Goal: Transaction & Acquisition: Purchase product/service

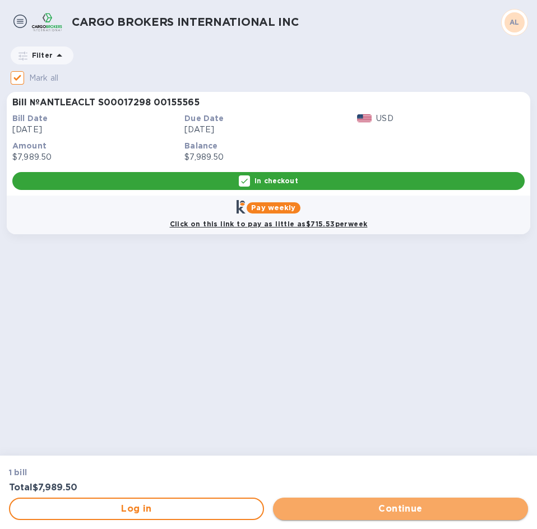
click at [354, 505] on span "Continue" at bounding box center [400, 509] width 237 height 13
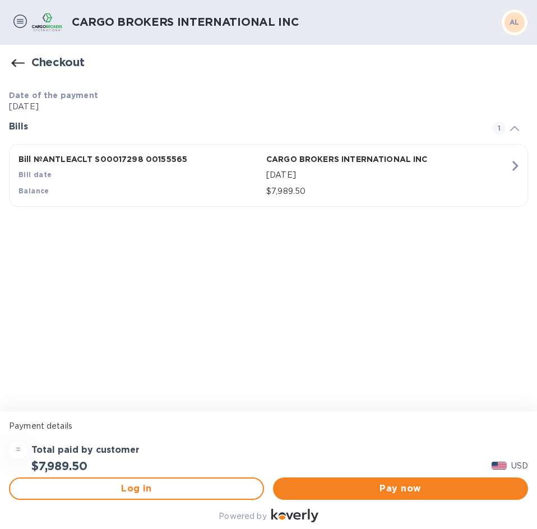
click at [517, 164] on icon "button" at bounding box center [515, 166] width 20 height 20
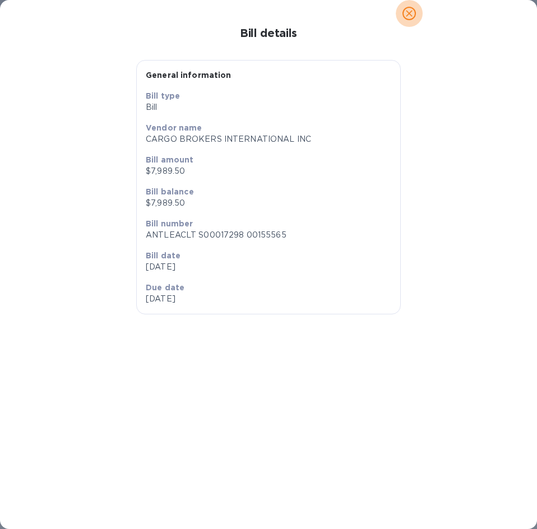
click at [412, 15] on icon "close" at bounding box center [409, 13] width 11 height 11
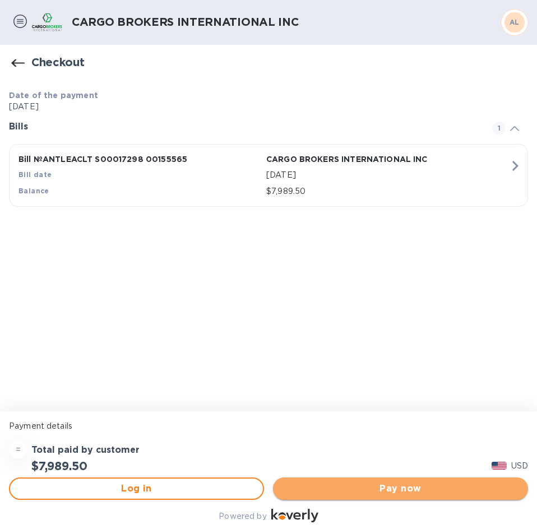
click at [398, 492] on span "Pay now" at bounding box center [400, 488] width 237 height 13
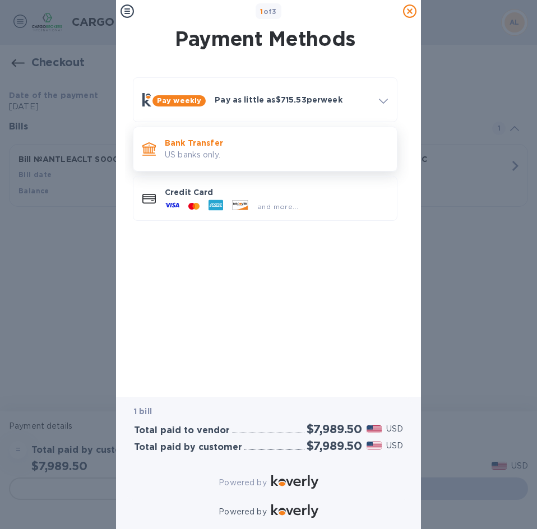
click at [219, 154] on p "US banks only." at bounding box center [276, 155] width 223 height 12
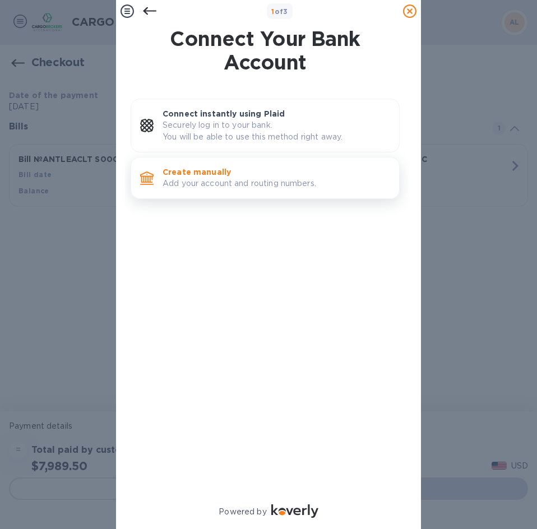
click at [216, 183] on p "Add your account and routing numbers." at bounding box center [277, 184] width 228 height 12
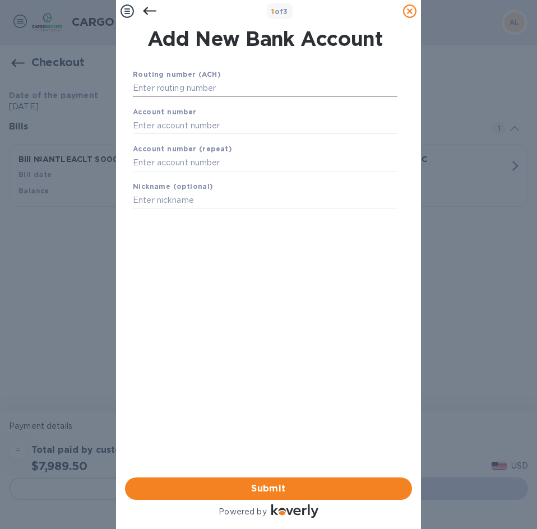
click at [173, 93] on input "text" at bounding box center [265, 88] width 265 height 17
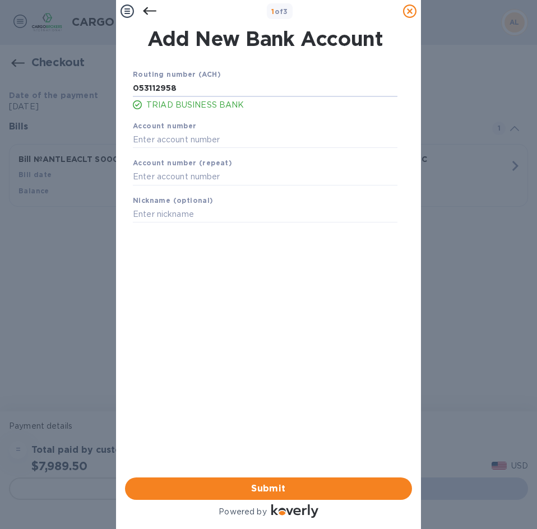
type input "053112958"
type input "1000022986"
type input "T"
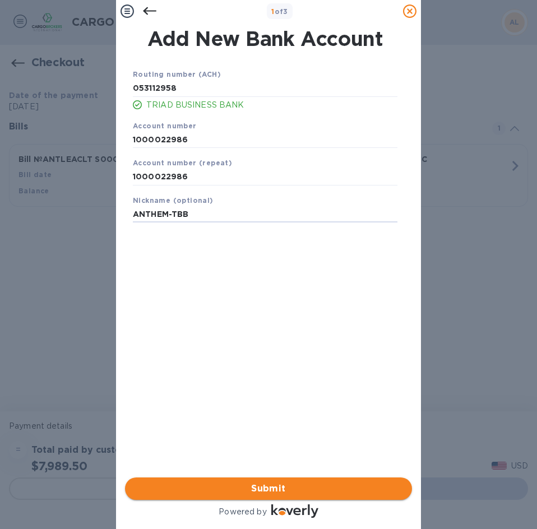
type input "ANTHEM-TBB"
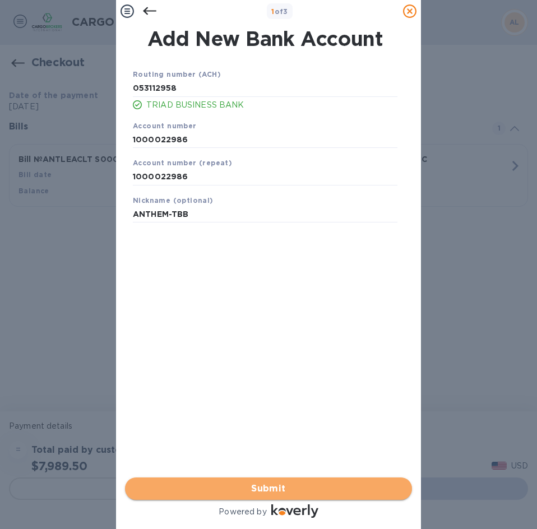
click at [282, 482] on span "Submit" at bounding box center [268, 488] width 269 height 13
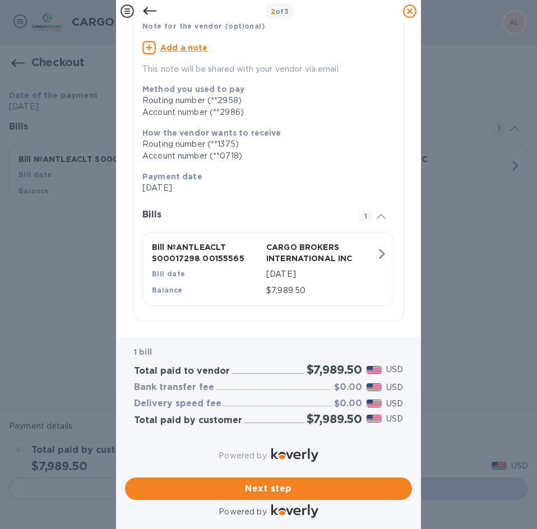
scroll to position [103, 0]
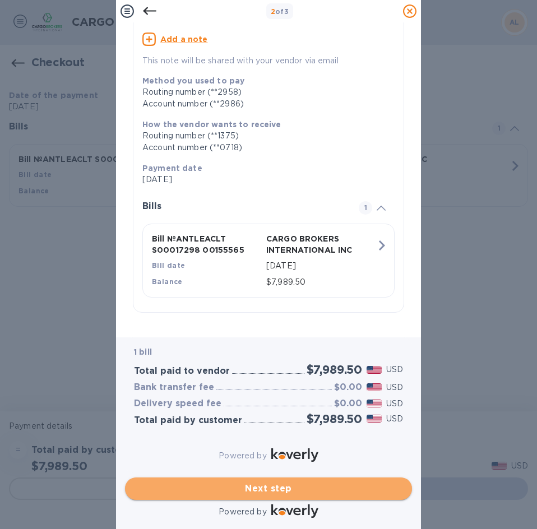
click at [254, 482] on span "Next step" at bounding box center [268, 488] width 269 height 13
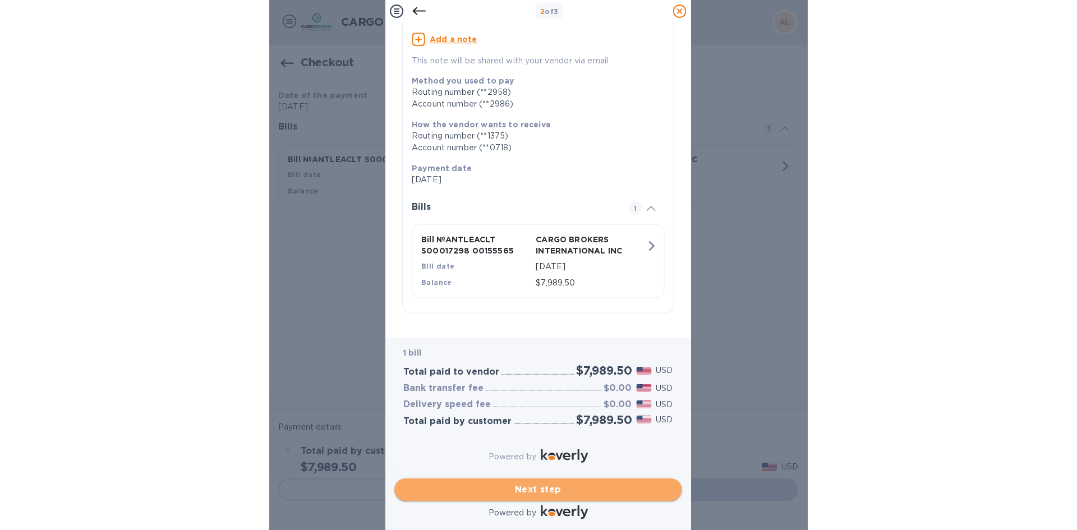
scroll to position [0, 0]
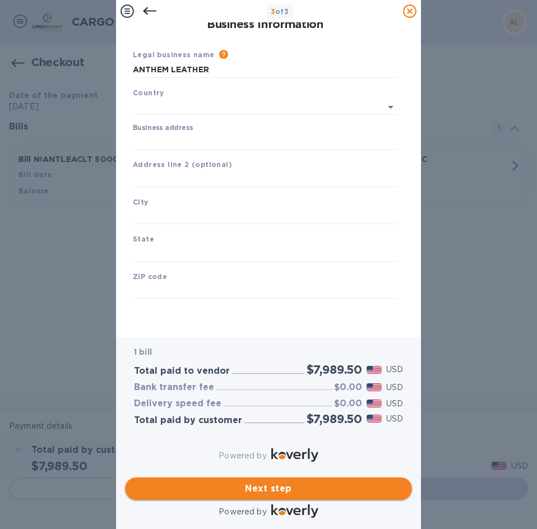
type input "[GEOGRAPHIC_DATA]"
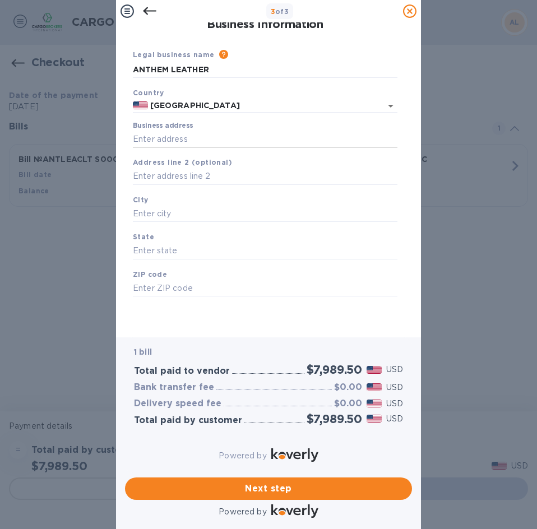
click at [169, 147] on input "Business address" at bounding box center [265, 139] width 265 height 17
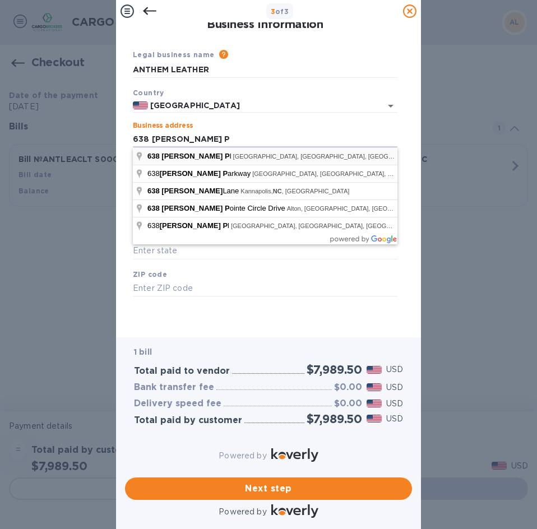
type input "[STREET_ADDRESS][PERSON_NAME]"
type input "High Point"
type input "NC"
type input "27263"
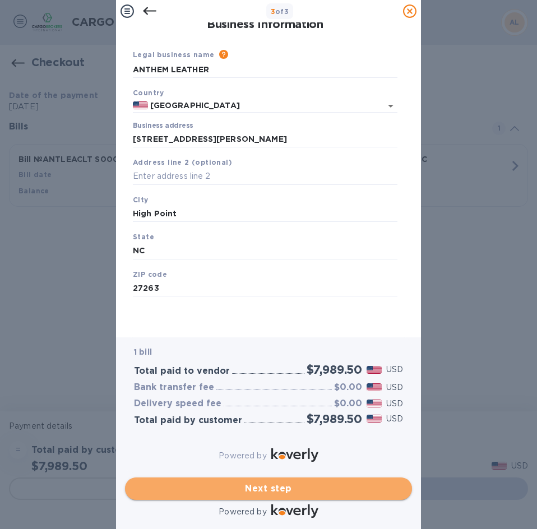
click at [266, 486] on span "Next step" at bounding box center [268, 488] width 269 height 13
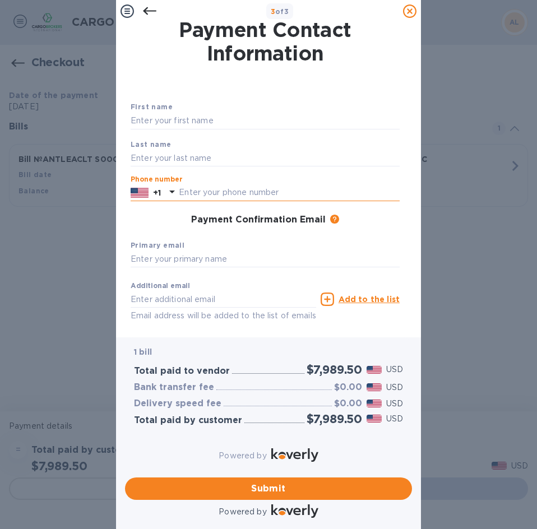
click at [225, 197] on input "text" at bounding box center [289, 193] width 221 height 17
type input "3368610075"
click at [209, 205] on div "Phone number [PHONE_NUMBER]" at bounding box center [265, 188] width 278 height 35
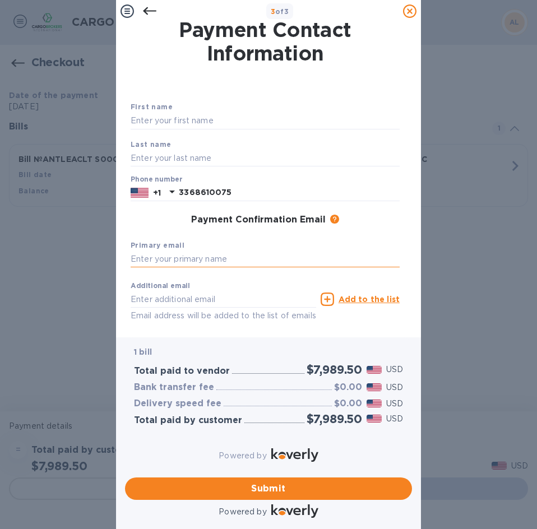
drag, startPoint x: 171, startPoint y: 258, endPoint x: 185, endPoint y: 268, distance: 17.4
click at [171, 258] on input "text" at bounding box center [265, 259] width 269 height 17
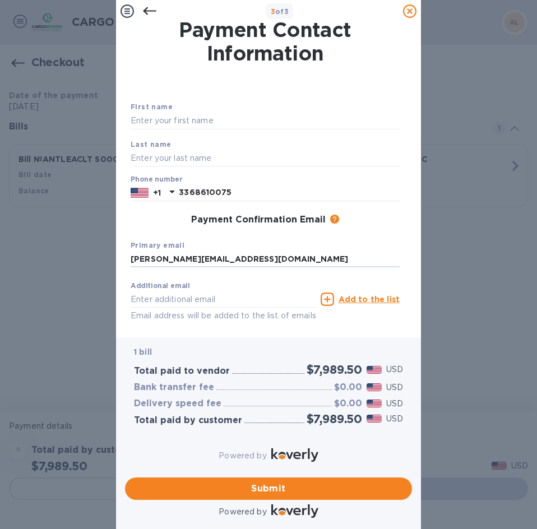
type input "[PERSON_NAME][EMAIL_ADDRESS][DOMAIN_NAME]"
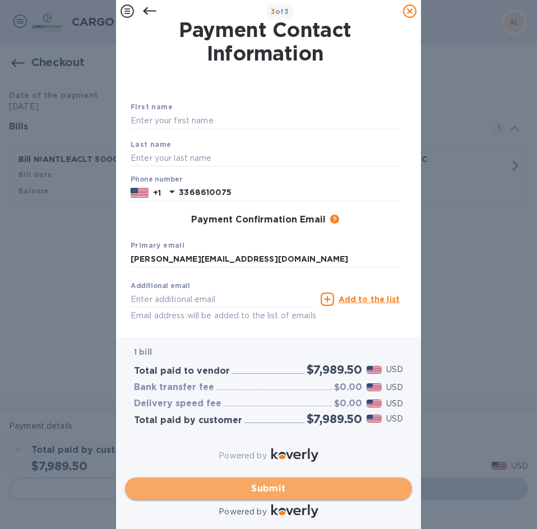
click at [262, 485] on span "Submit" at bounding box center [268, 488] width 269 height 13
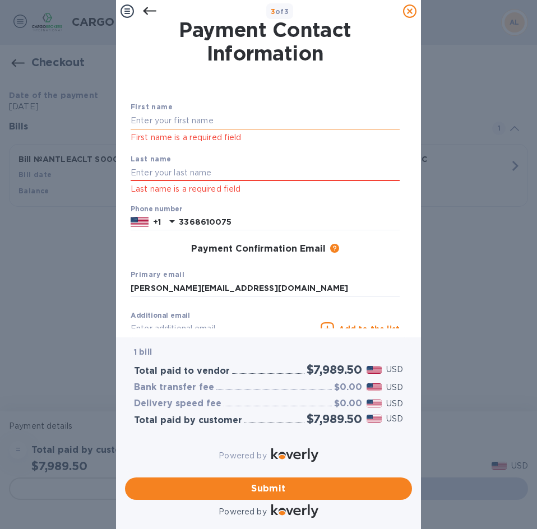
click at [159, 123] on input "text" at bounding box center [265, 121] width 269 height 17
type input "e"
type input "[PERSON_NAME]"
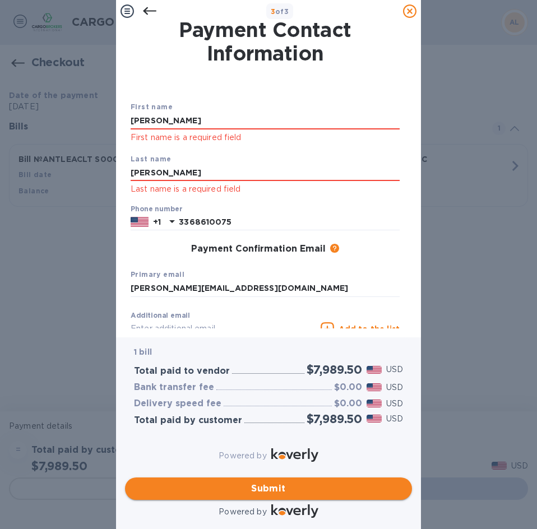
type input "[PERSON_NAME]"
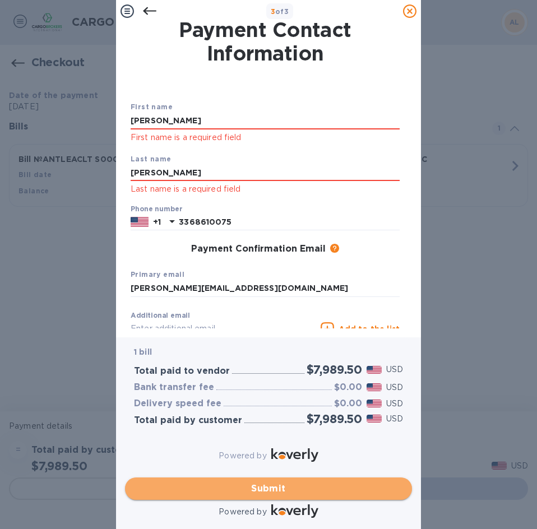
click at [261, 482] on span "Submit" at bounding box center [268, 488] width 269 height 13
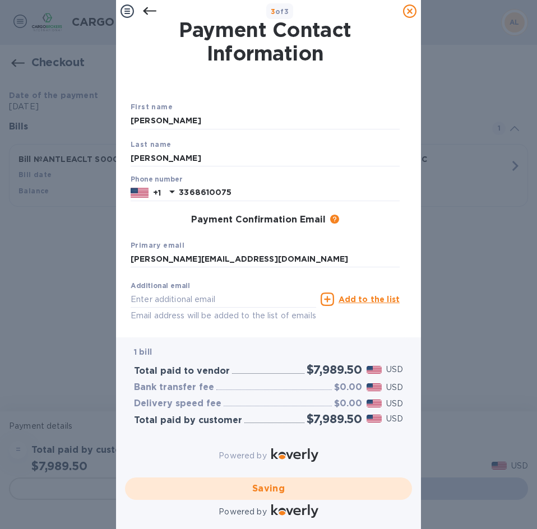
checkbox input "false"
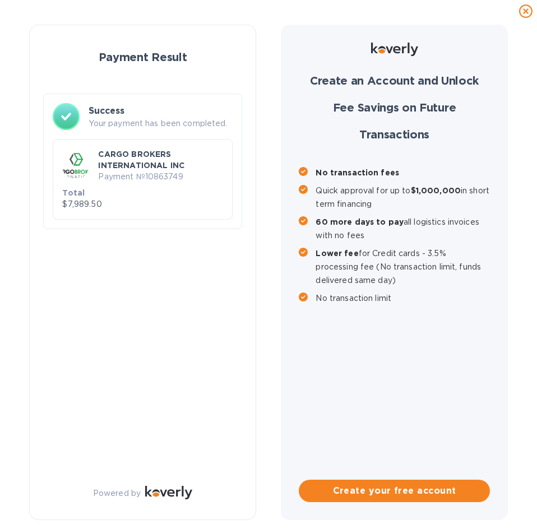
click at [123, 384] on div "Payment Result Success Your payment has been completed. CARGO BROKERS INTERNATI…" at bounding box center [142, 273] width 227 height 496
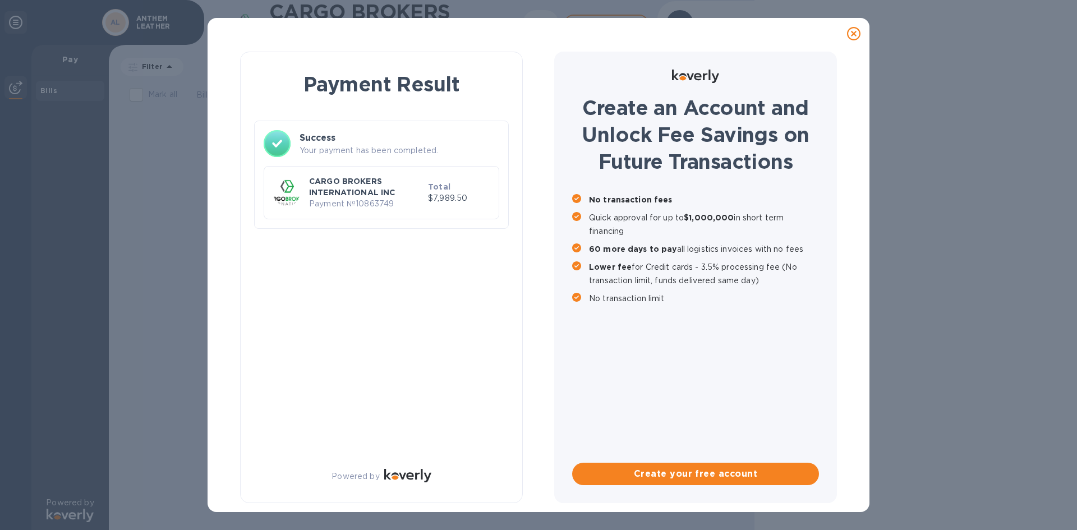
drag, startPoint x: 380, startPoint y: 270, endPoint x: 779, endPoint y: 32, distance: 464.6
click at [428, 246] on div "Payment Result Success Your payment has been completed. CARGO BROKERS INTERNATI…" at bounding box center [381, 277] width 283 height 451
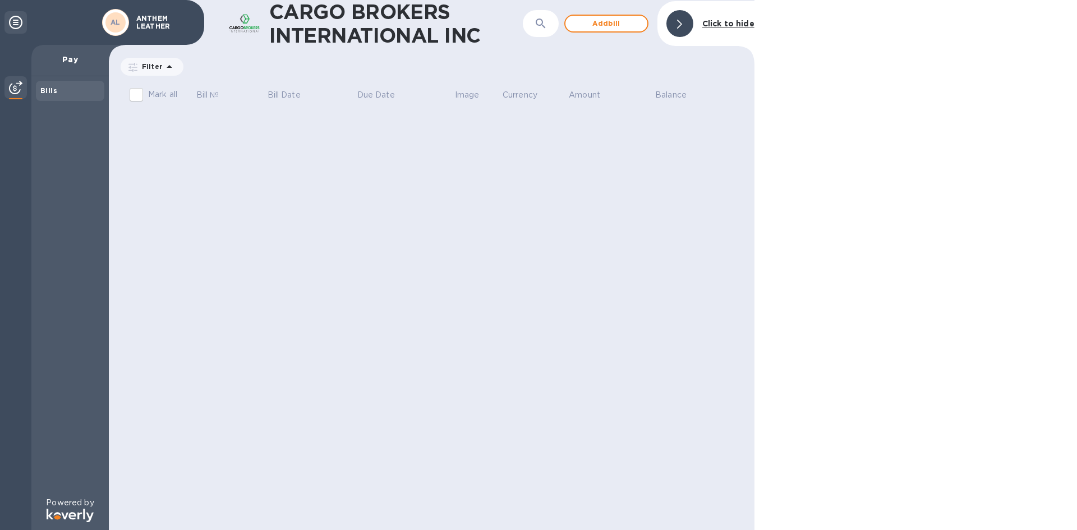
click at [17, 22] on icon at bounding box center [15, 22] width 13 height 13
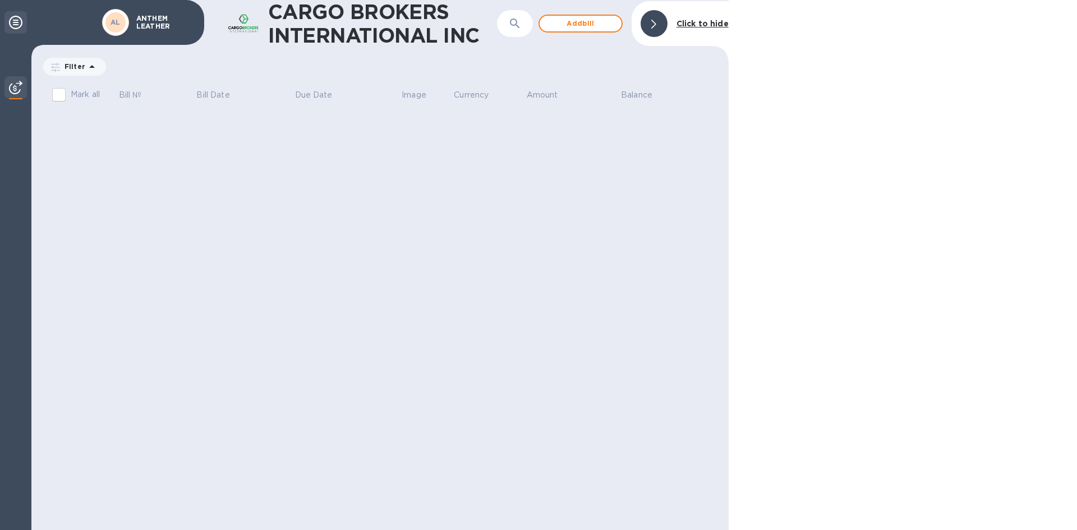
click at [12, 12] on div at bounding box center [15, 22] width 22 height 22
click at [8, 21] on div at bounding box center [15, 22] width 22 height 22
drag, startPoint x: 174, startPoint y: 21, endPoint x: 410, endPoint y: 48, distance: 237.7
click at [178, 24] on p "ANTHEM LEATHER" at bounding box center [164, 23] width 56 height 16
drag, startPoint x: 988, startPoint y: 160, endPoint x: 798, endPoint y: 164, distance: 190.2
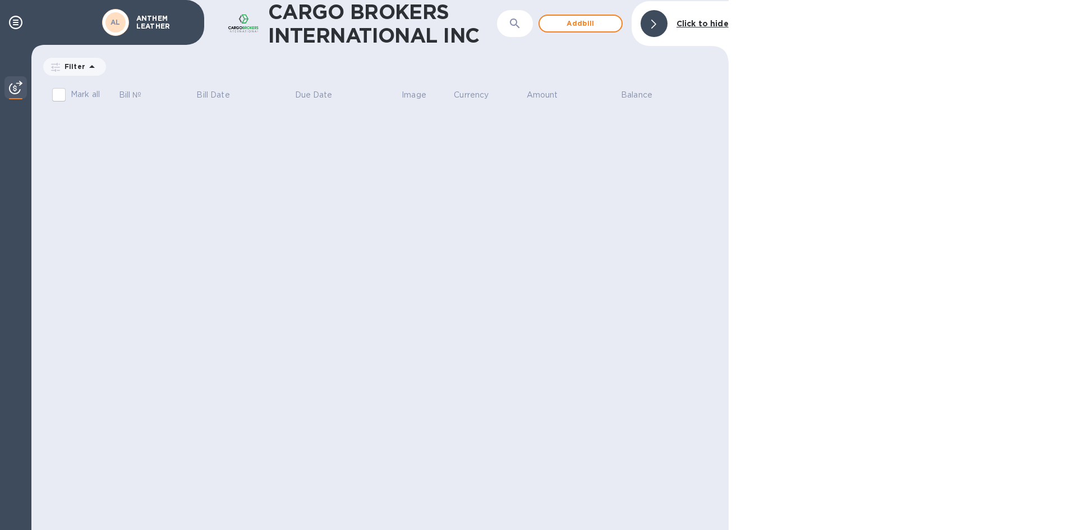
click at [537, 158] on div at bounding box center [903, 265] width 348 height 530
click at [537, 25] on b "Click to hide" at bounding box center [702, 23] width 52 height 9
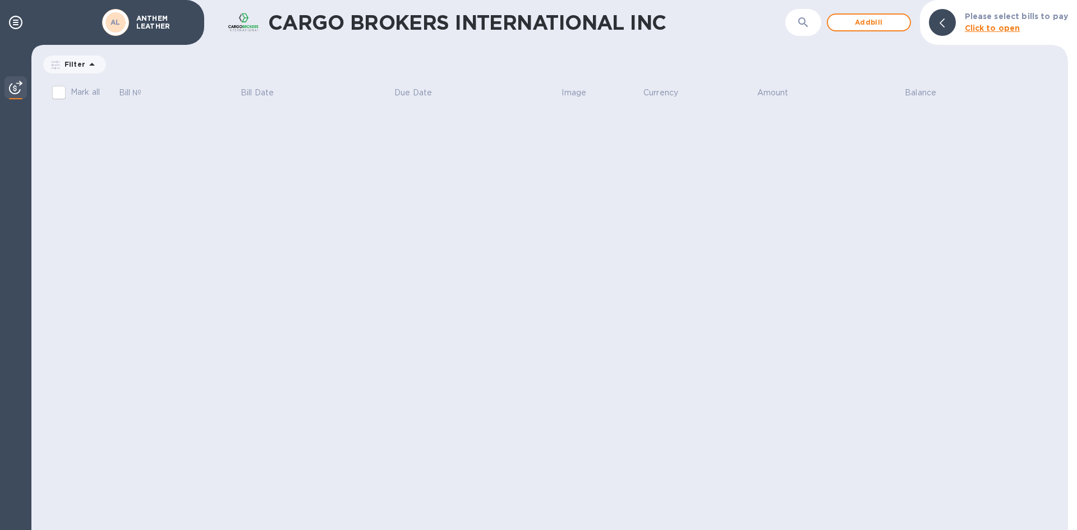
click at [8, 88] on div at bounding box center [15, 88] width 22 height 25
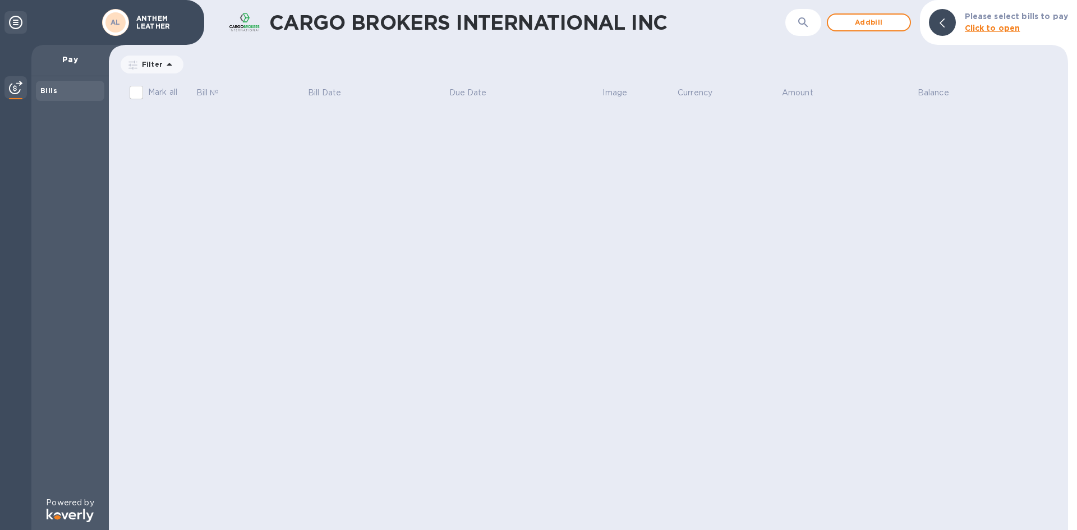
click at [8, 23] on div at bounding box center [15, 22] width 22 height 22
